Goal: Use online tool/utility

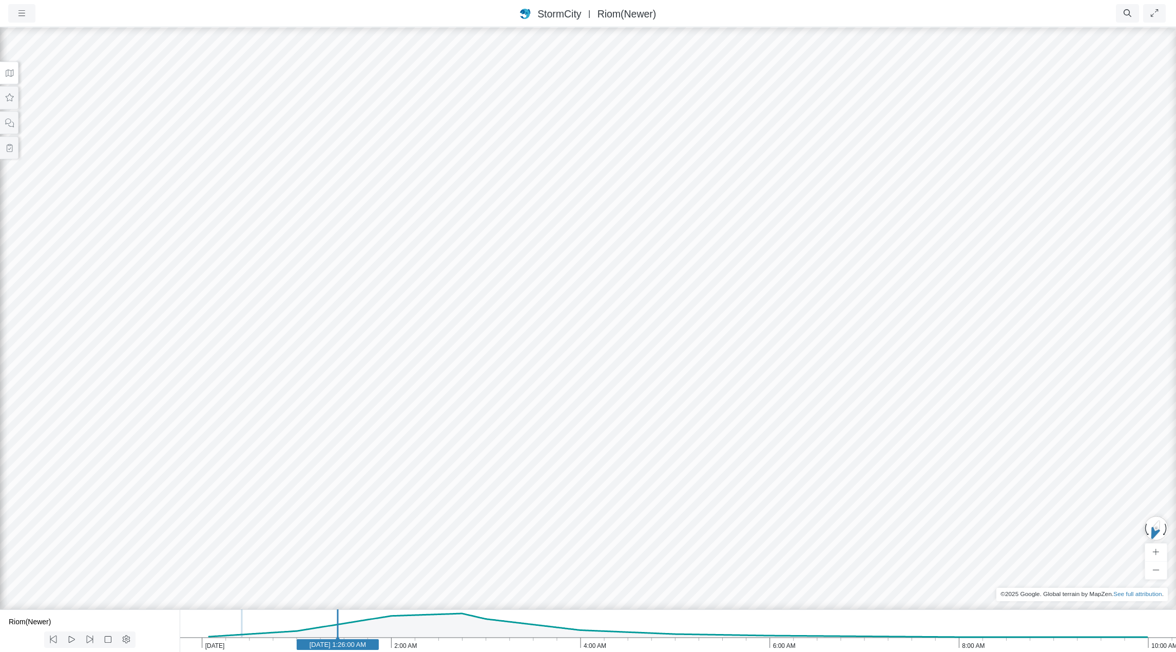
drag, startPoint x: 402, startPoint y: 127, endPoint x: 482, endPoint y: 423, distance: 306.6
click at [482, 423] on div at bounding box center [588, 338] width 1176 height 625
drag, startPoint x: 568, startPoint y: 345, endPoint x: 355, endPoint y: 370, distance: 213.9
click at [26, 14] on icon "button" at bounding box center [22, 13] width 10 height 8
click at [35, 40] on link "Projects" at bounding box center [49, 34] width 81 height 15
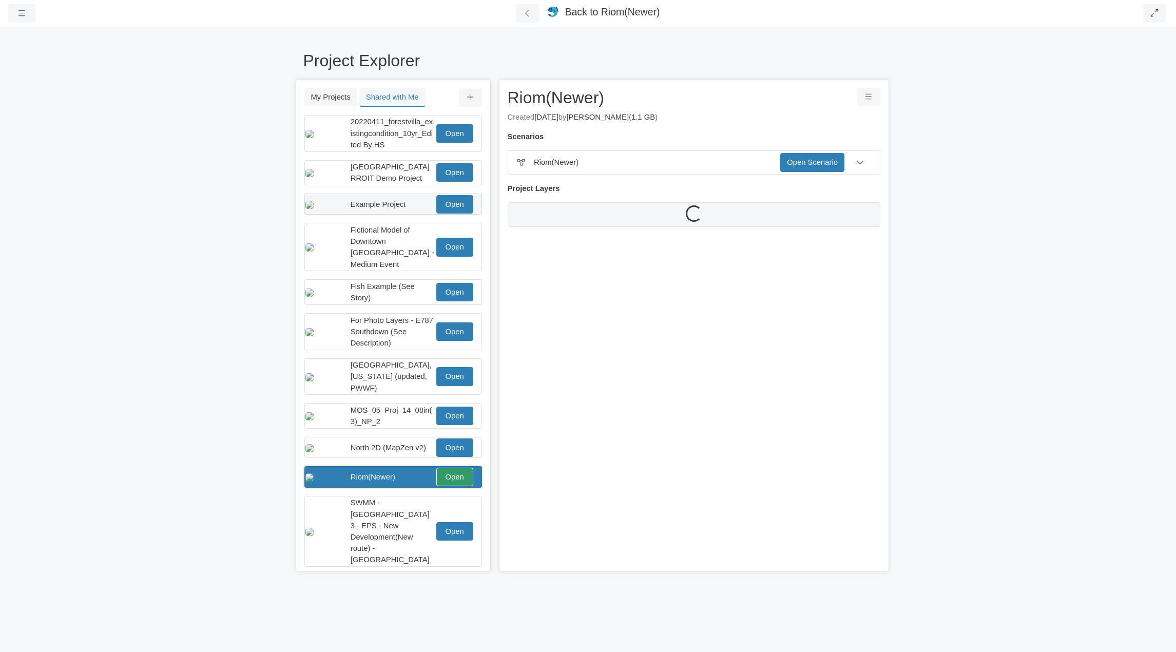
click at [414, 206] on div "Example Project" at bounding box center [392, 204] width 84 height 11
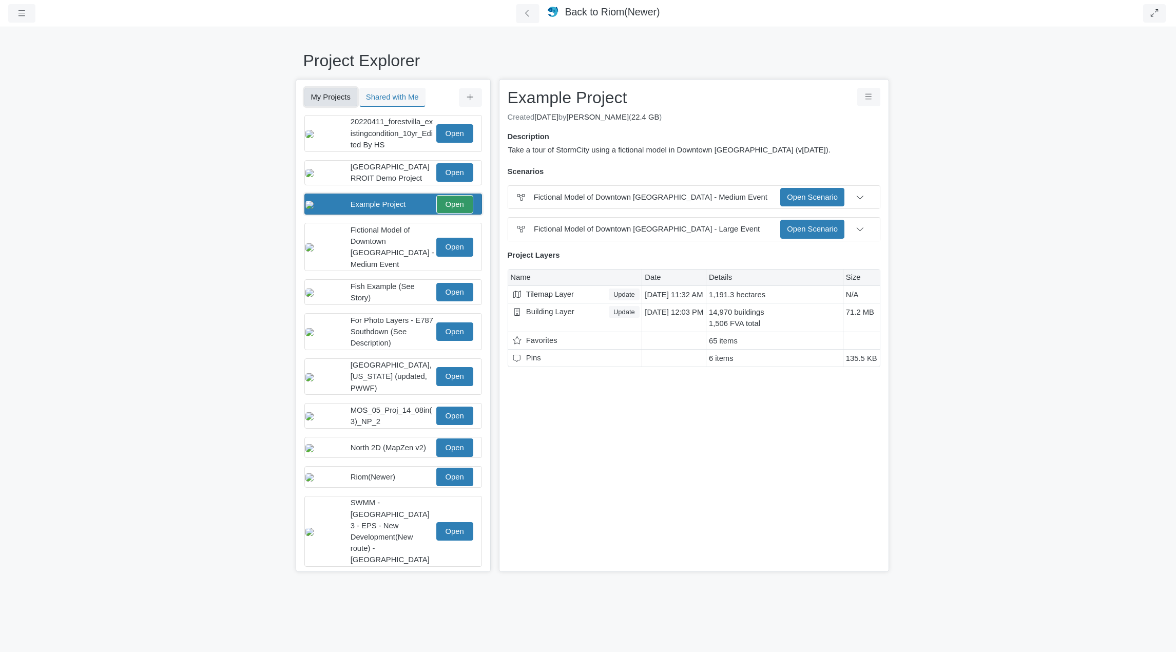
click at [339, 95] on button "My Projects" at bounding box center [330, 97] width 53 height 18
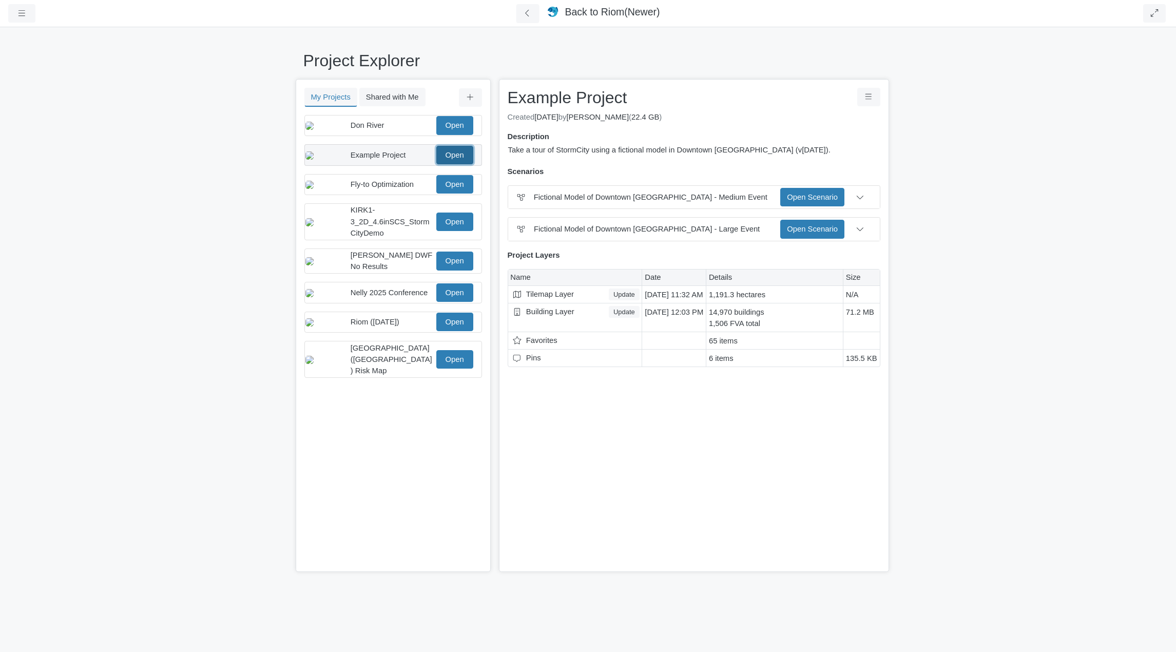
click at [455, 163] on link "Open" at bounding box center [454, 155] width 37 height 18
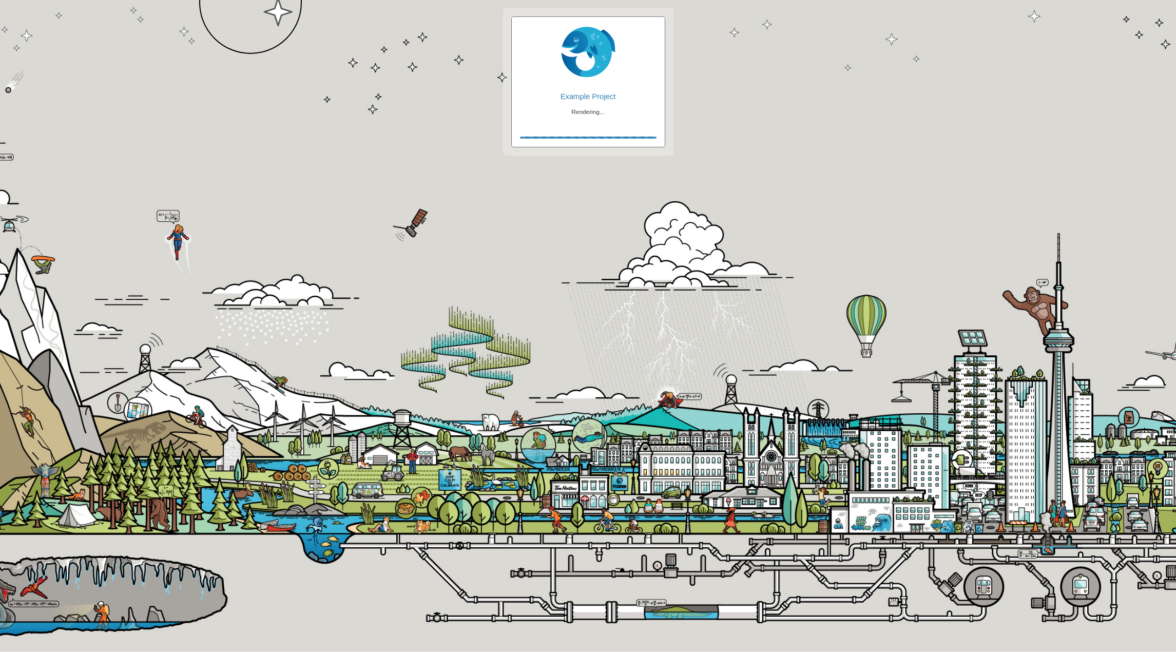
checkbox input "true"
checkbox input "false"
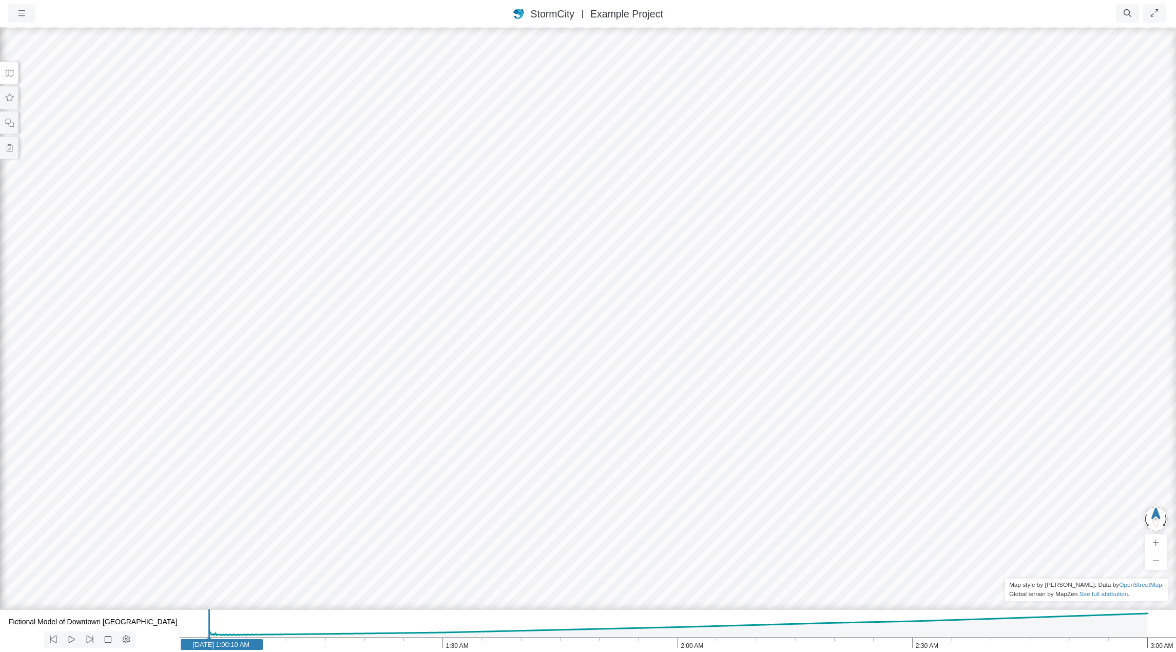
click at [725, 632] on icon "3:00 AM 2:30 AM 2:00 AM 1:30 AM 1:00 AM [DATE] 1:00:10 AM" at bounding box center [678, 630] width 996 height 43
drag, startPoint x: 653, startPoint y: 376, endPoint x: 579, endPoint y: 209, distance: 183.1
drag, startPoint x: 534, startPoint y: 478, endPoint x: 549, endPoint y: 289, distance: 189.9
drag, startPoint x: 538, startPoint y: 457, endPoint x: 243, endPoint y: 477, distance: 295.2
drag, startPoint x: 796, startPoint y: 425, endPoint x: 763, endPoint y: 428, distance: 33.5
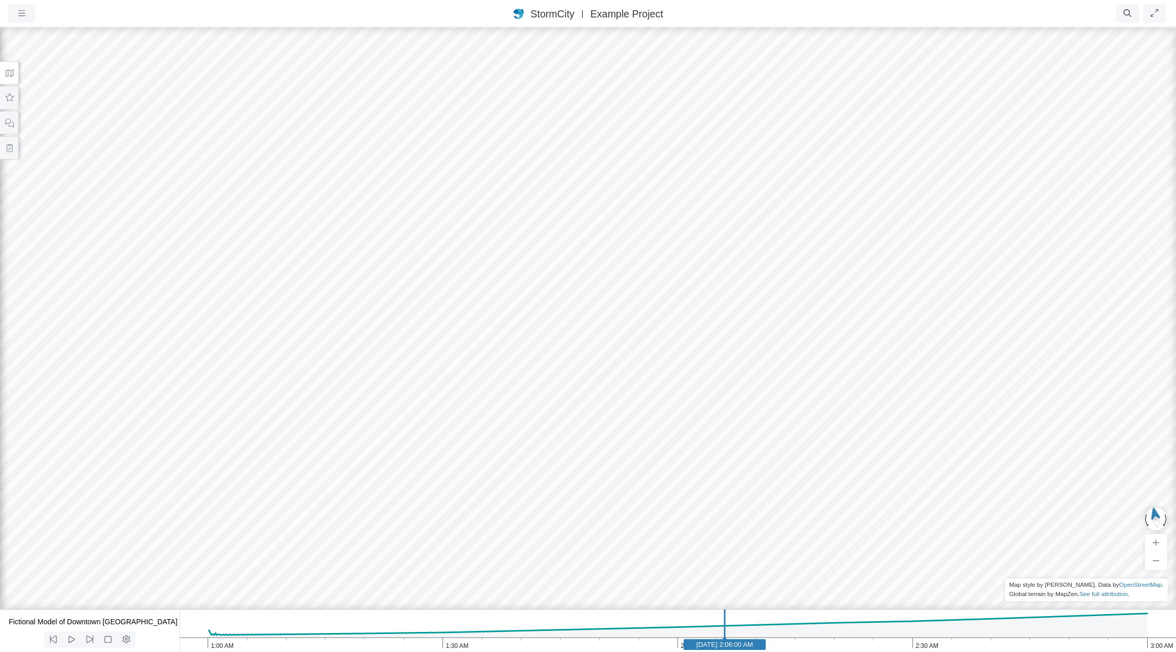
drag, startPoint x: 778, startPoint y: 452, endPoint x: 787, endPoint y: 447, distance: 10.6
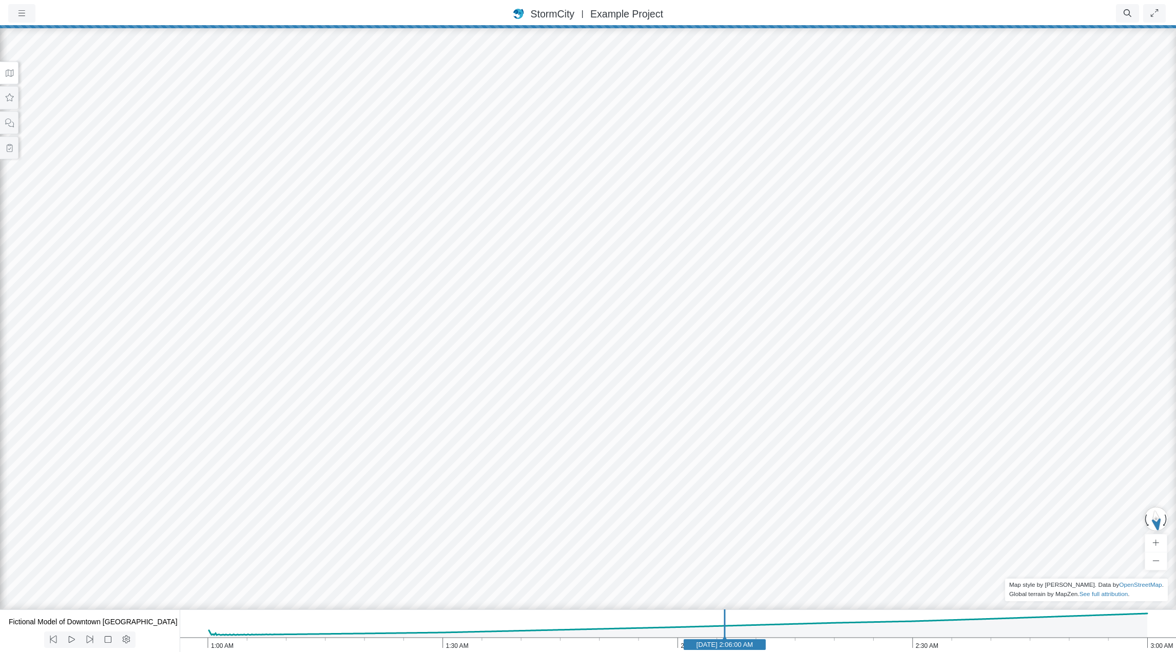
drag, startPoint x: 794, startPoint y: 432, endPoint x: 252, endPoint y: 498, distance: 545.9
drag, startPoint x: 599, startPoint y: 485, endPoint x: 485, endPoint y: 493, distance: 114.2
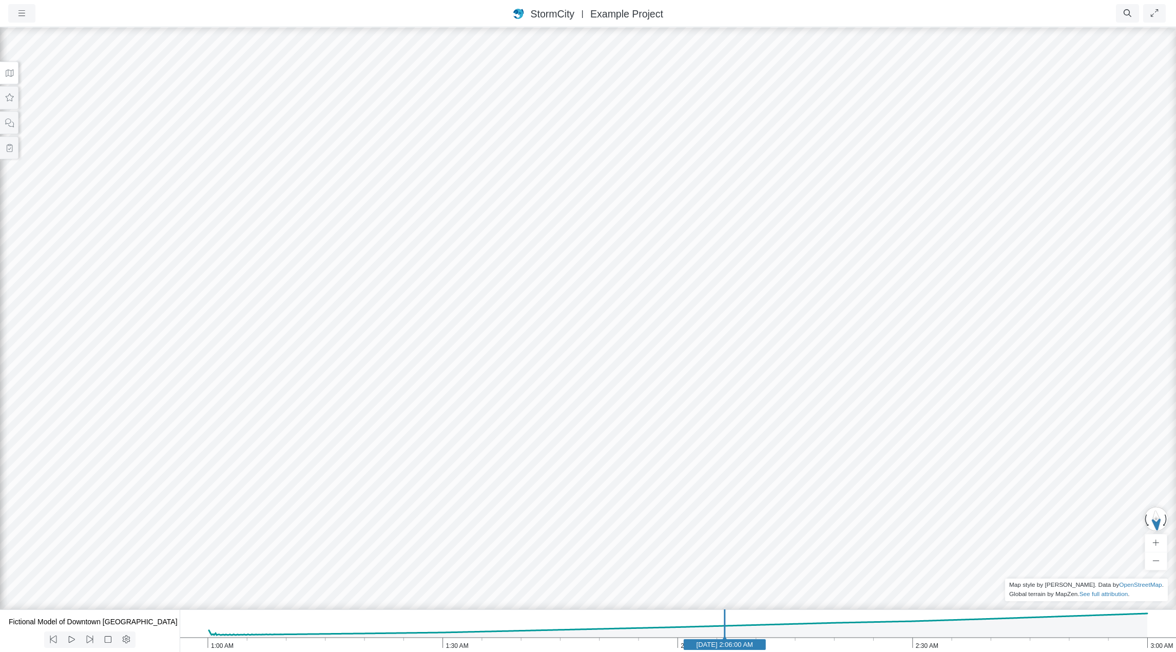
drag, startPoint x: 890, startPoint y: 492, endPoint x: 503, endPoint y: 370, distance: 405.5
click at [503, 370] on div at bounding box center [588, 338] width 1176 height 625
drag, startPoint x: 794, startPoint y: 431, endPoint x: 603, endPoint y: 324, distance: 218.9
click at [603, 324] on div at bounding box center [588, 338] width 1176 height 625
drag, startPoint x: 605, startPoint y: 328, endPoint x: 460, endPoint y: 369, distance: 150.3
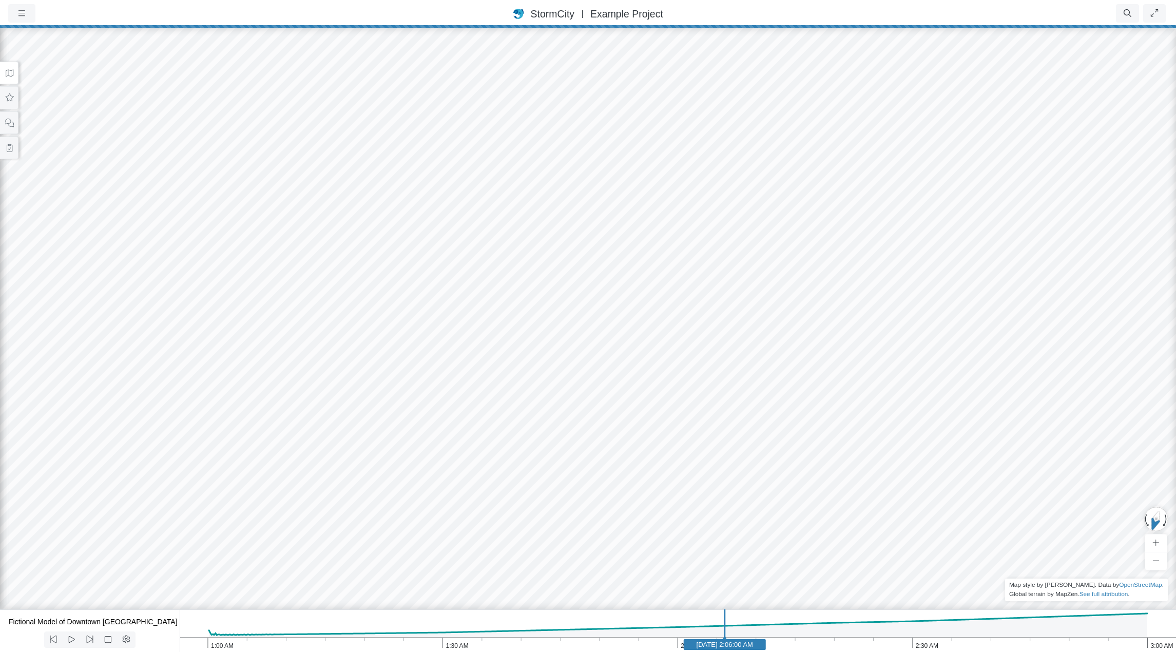
drag, startPoint x: 950, startPoint y: 351, endPoint x: 658, endPoint y: 330, distance: 293.3
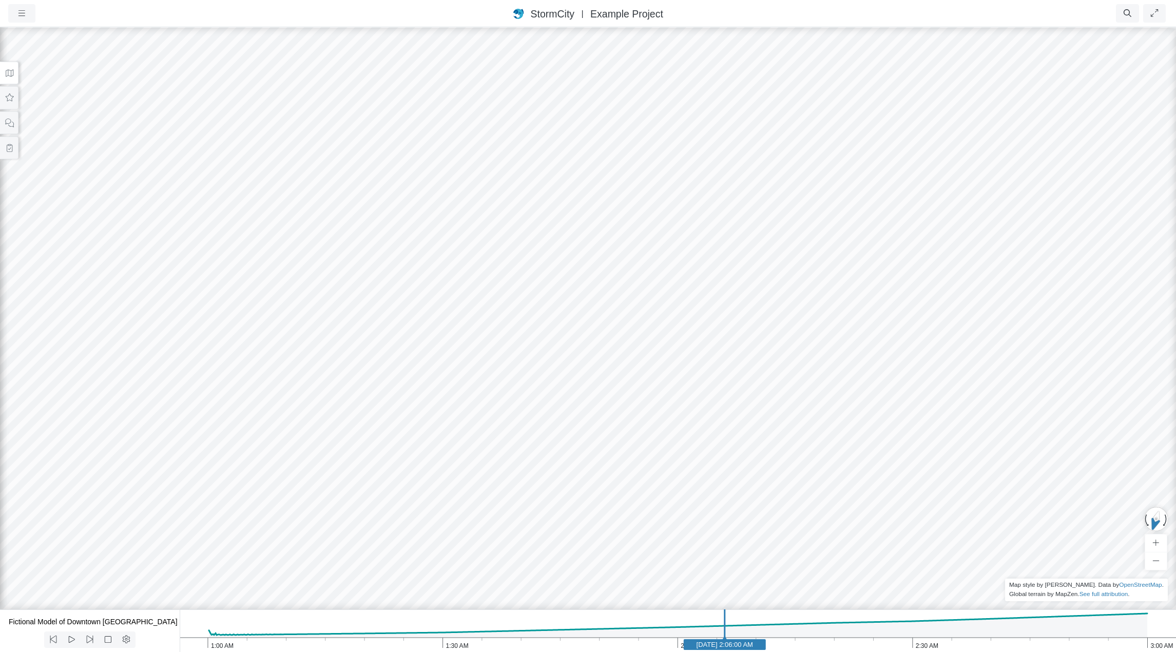
drag, startPoint x: 764, startPoint y: 301, endPoint x: 1108, endPoint y: 394, distance: 357.1
click at [1108, 394] on div at bounding box center [588, 338] width 1176 height 625
drag, startPoint x: 884, startPoint y: 392, endPoint x: 668, endPoint y: 358, distance: 219.1
drag, startPoint x: 650, startPoint y: 272, endPoint x: 941, endPoint y: 362, distance: 304.3
click at [941, 362] on div at bounding box center [588, 338] width 1176 height 625
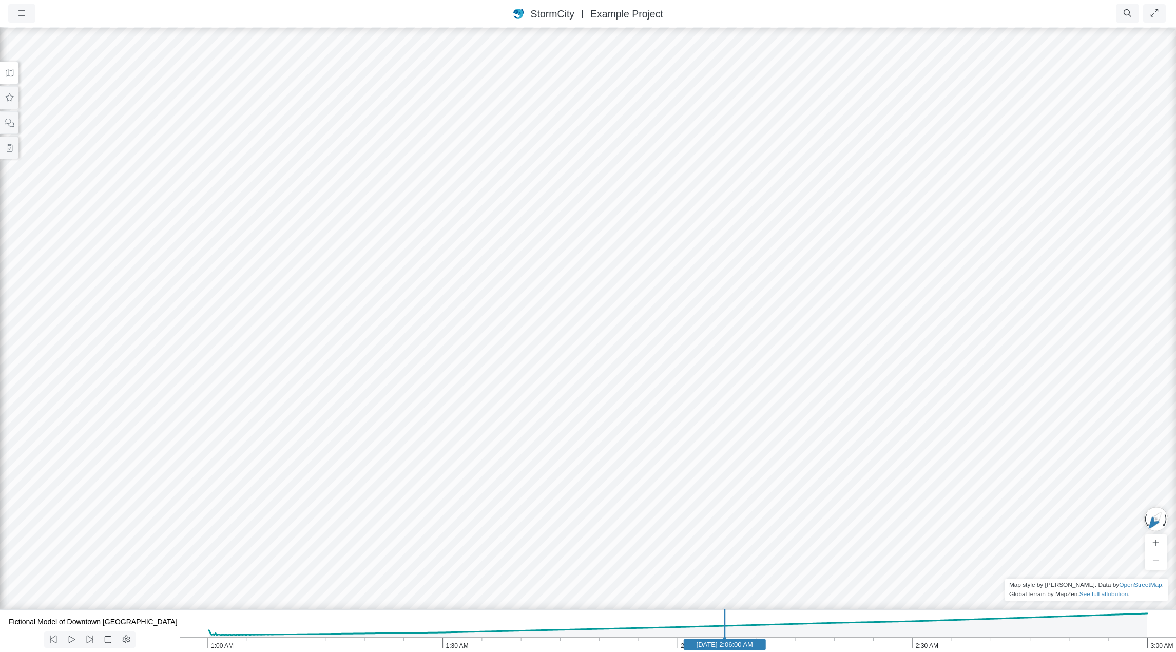
drag, startPoint x: 825, startPoint y: 311, endPoint x: 777, endPoint y: 287, distance: 53.5
drag, startPoint x: 679, startPoint y: 306, endPoint x: 1171, endPoint y: 345, distance: 494.1
drag, startPoint x: 275, startPoint y: 248, endPoint x: 418, endPoint y: 260, distance: 143.6
click at [418, 260] on div at bounding box center [588, 338] width 1176 height 625
drag, startPoint x: 167, startPoint y: 217, endPoint x: 172, endPoint y: 224, distance: 9.5
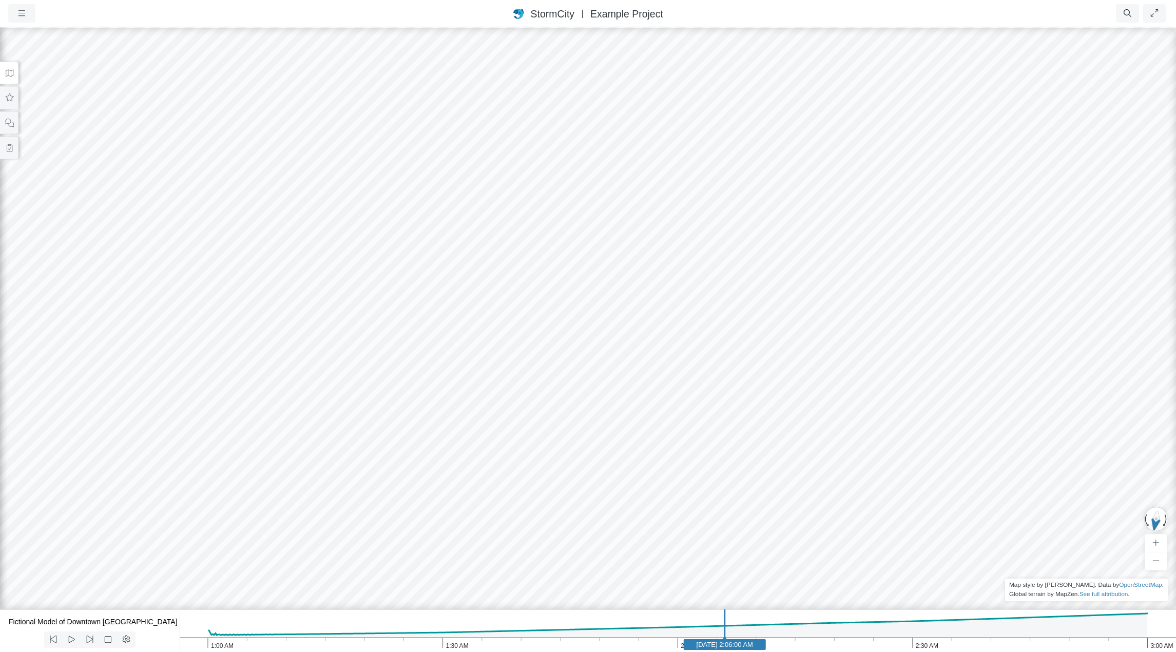
drag, startPoint x: 801, startPoint y: 353, endPoint x: 669, endPoint y: 362, distance: 132.2
drag, startPoint x: 525, startPoint y: 320, endPoint x: 791, endPoint y: 332, distance: 266.6
click at [791, 332] on div at bounding box center [588, 338] width 1176 height 625
drag, startPoint x: 791, startPoint y: 333, endPoint x: 704, endPoint y: 316, distance: 89.0
drag, startPoint x: 495, startPoint y: 245, endPoint x: 740, endPoint y: 432, distance: 308.4
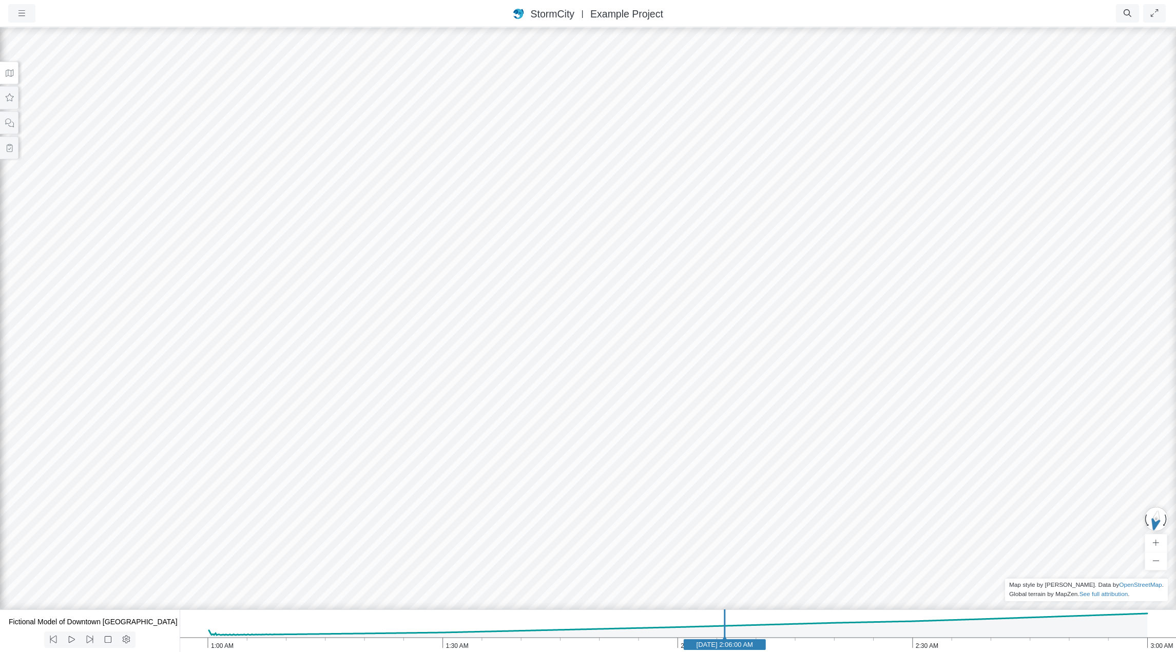
click at [740, 432] on div at bounding box center [588, 338] width 1176 height 625
drag, startPoint x: 735, startPoint y: 303, endPoint x: 586, endPoint y: 425, distance: 193.2
drag, startPoint x: 615, startPoint y: 512, endPoint x: 474, endPoint y: 436, distance: 159.8
drag, startPoint x: 476, startPoint y: 408, endPoint x: 706, endPoint y: 427, distance: 230.1
